Goal: Task Accomplishment & Management: Use online tool/utility

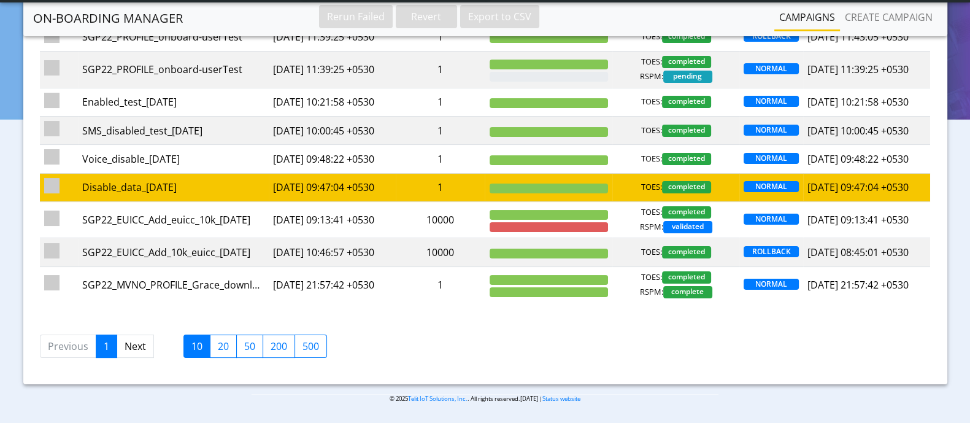
scroll to position [153, 0]
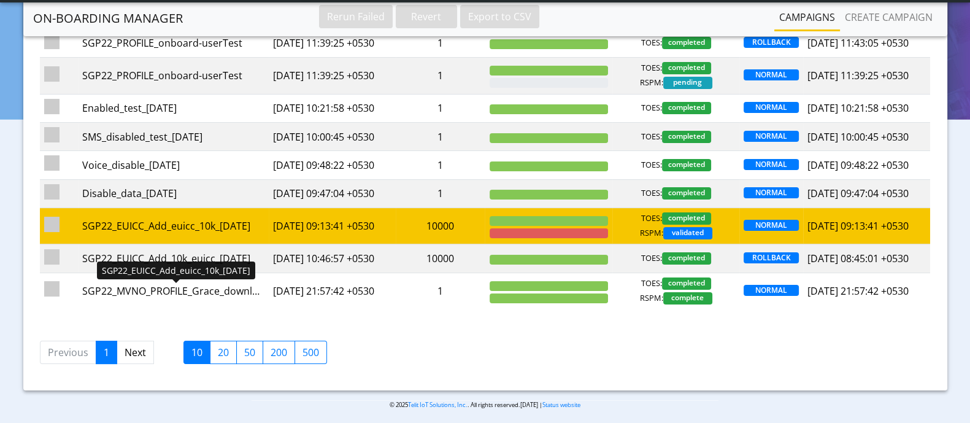
click at [197, 233] on div "SGP22_EUICC_Add_euicc_10k_[DATE]" at bounding box center [173, 226] width 182 height 15
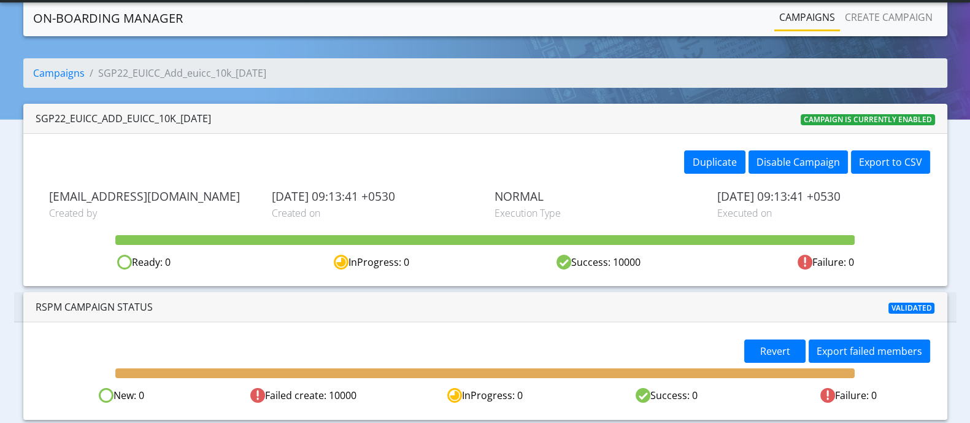
scroll to position [33, 0]
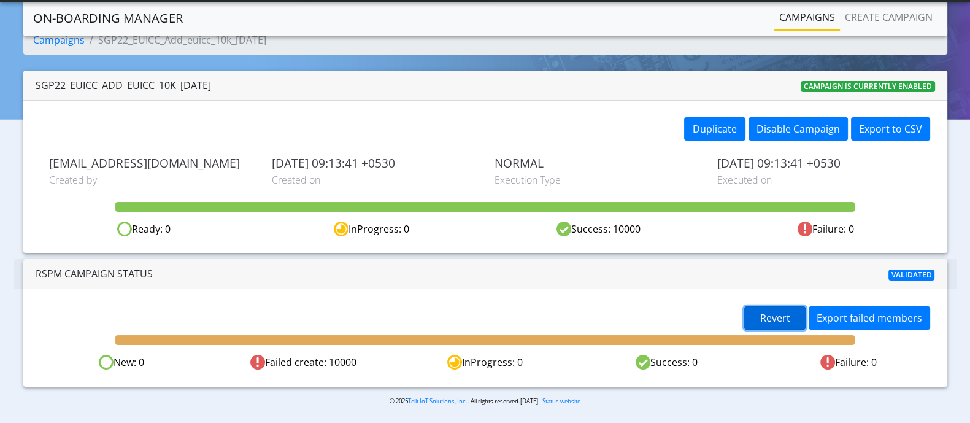
click at [780, 314] on span "Revert" at bounding box center [776, 318] width 30 height 14
click at [772, 315] on span "Revert" at bounding box center [776, 318] width 30 height 14
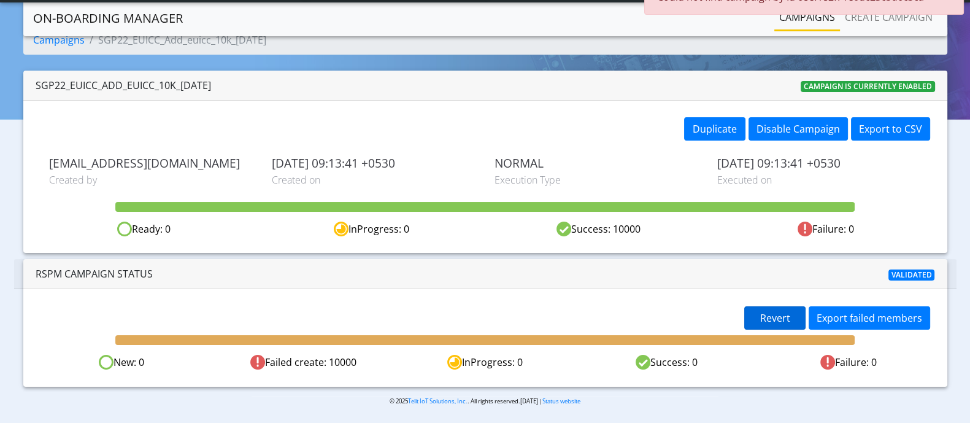
scroll to position [0, 0]
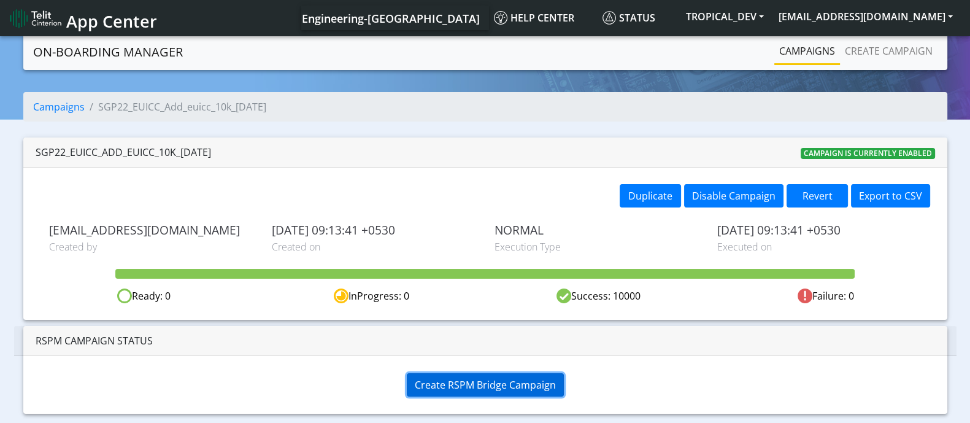
click at [476, 384] on span "Create RSPM Bridge Campaign" at bounding box center [485, 385] width 141 height 14
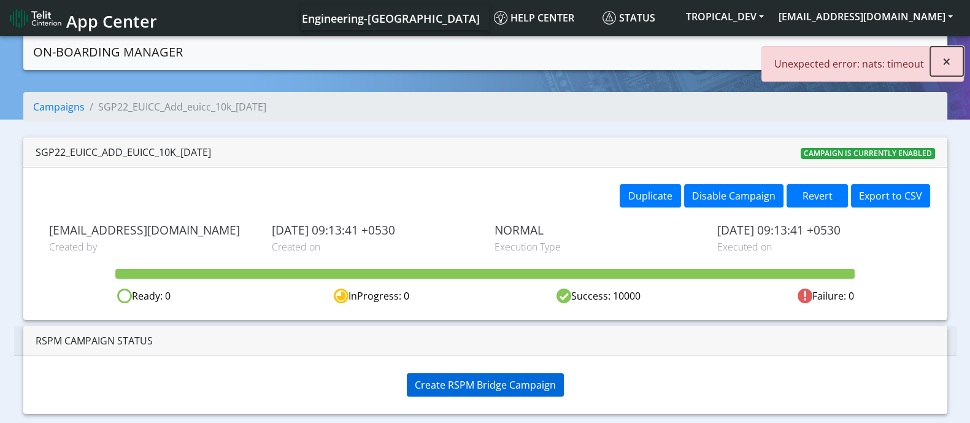
click at [945, 57] on span "×" at bounding box center [947, 61] width 9 height 20
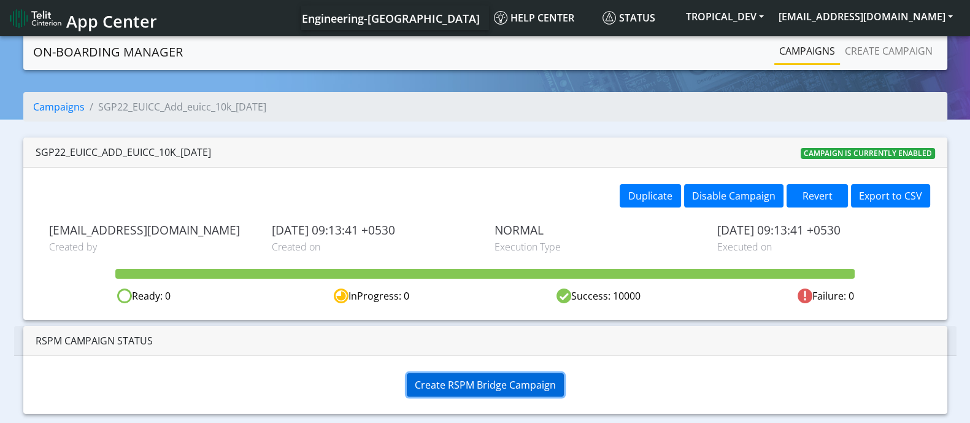
click at [479, 385] on span "Create RSPM Bridge Campaign" at bounding box center [485, 385] width 141 height 14
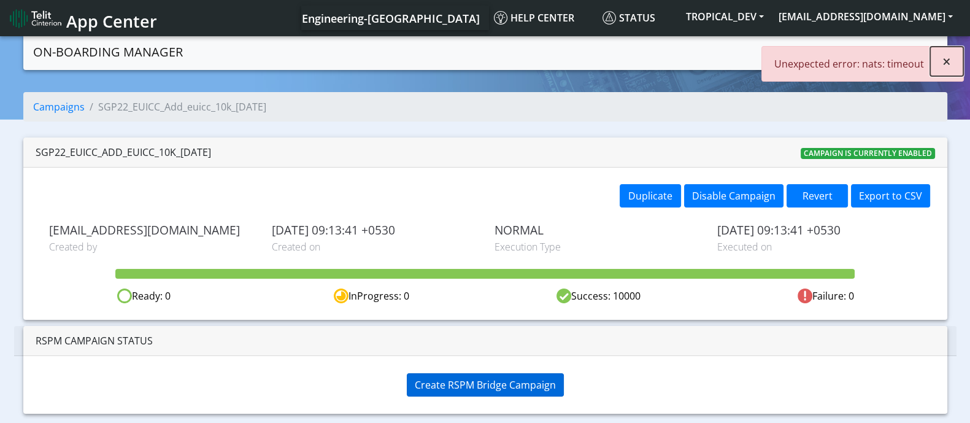
click at [947, 61] on span "×" at bounding box center [947, 61] width 9 height 20
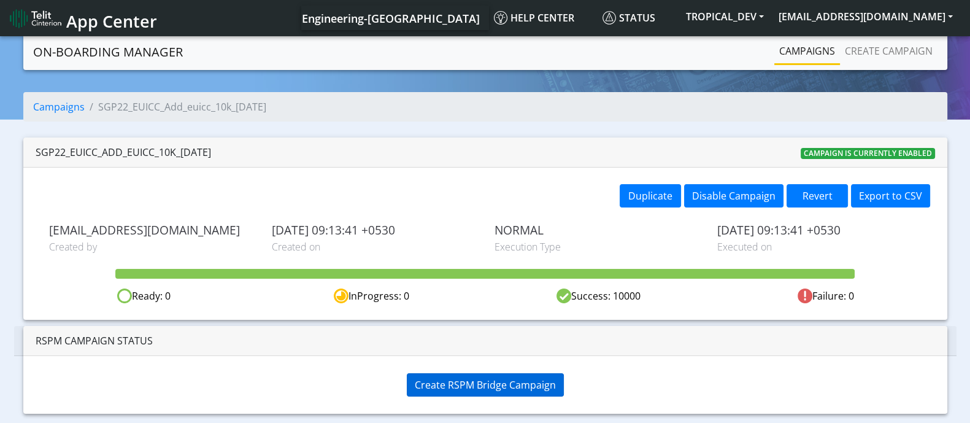
click at [465, 139] on div "SGP22_EUICC_Add_euicc_10k_14Oct Campaign is currently enabled" at bounding box center [485, 152] width 924 height 30
click at [501, 384] on span "Create RSPM Bridge Campaign" at bounding box center [485, 385] width 141 height 14
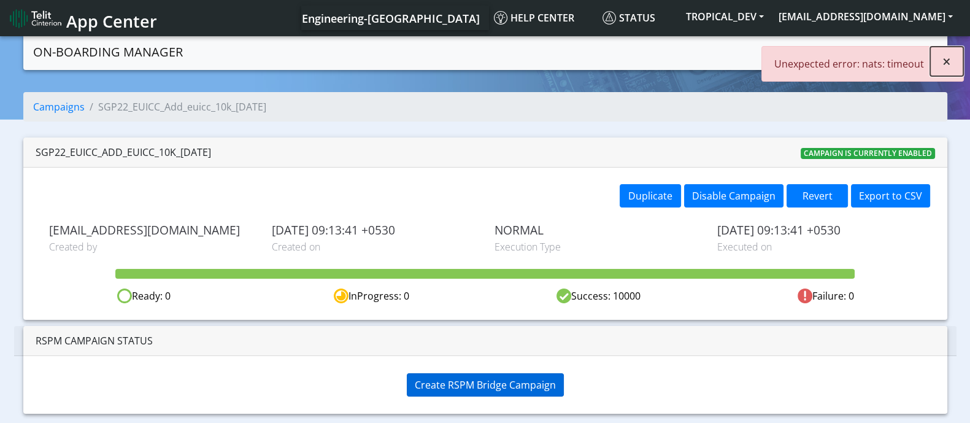
click at [947, 64] on span "×" at bounding box center [947, 61] width 9 height 20
